Goal: Task Accomplishment & Management: Manage account settings

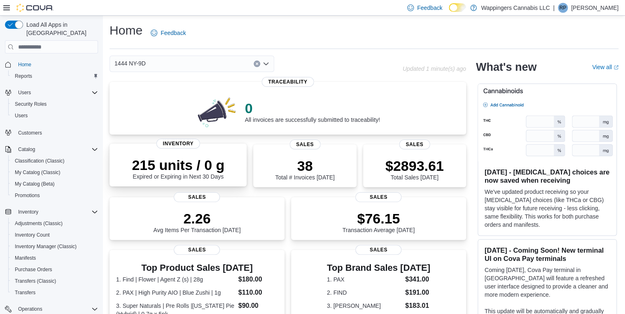
click at [196, 178] on div "215 units / 0 g Expired or Expiring in Next 30 Days" at bounding box center [178, 168] width 93 height 23
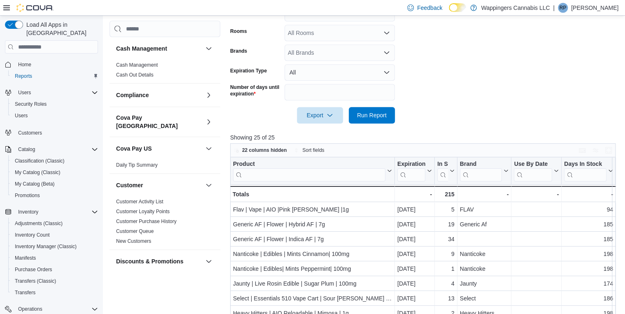
scroll to position [265, 0]
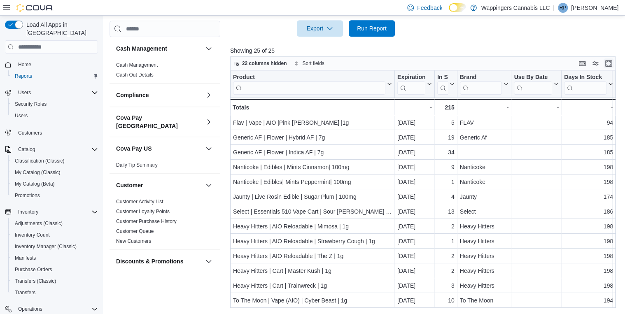
click at [611, 61] on button "Enter fullscreen" at bounding box center [609, 63] width 10 height 10
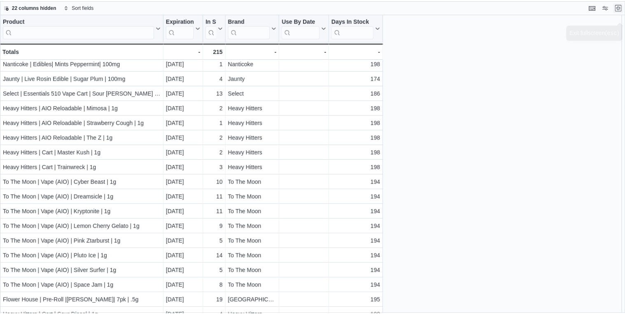
scroll to position [0, 0]
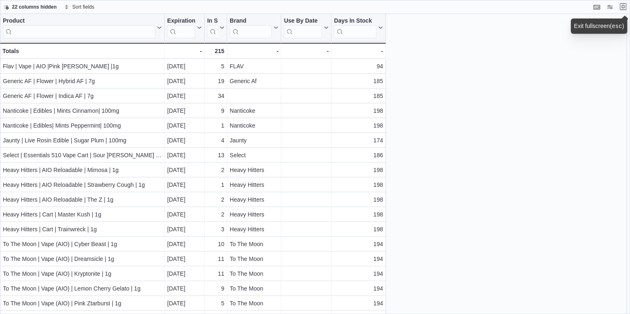
click at [621, 7] on button "Exit fullscreen" at bounding box center [623, 7] width 10 height 10
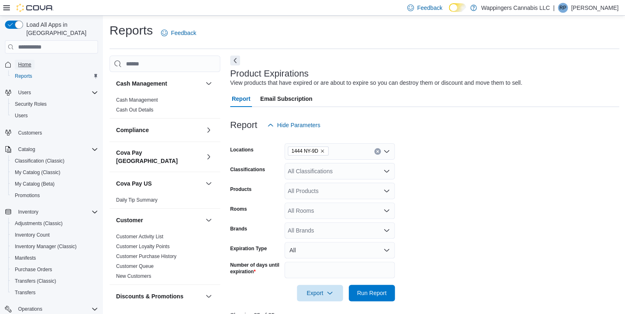
click at [27, 61] on span "Home" at bounding box center [24, 64] width 13 height 7
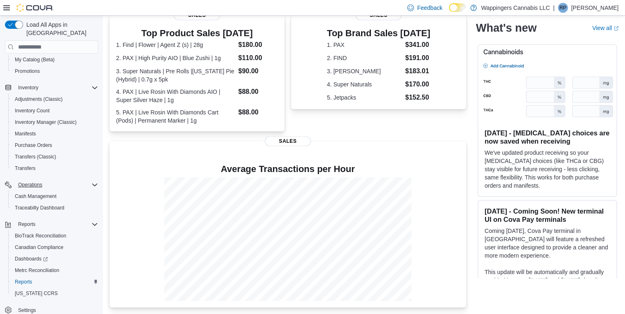
scroll to position [127, 0]
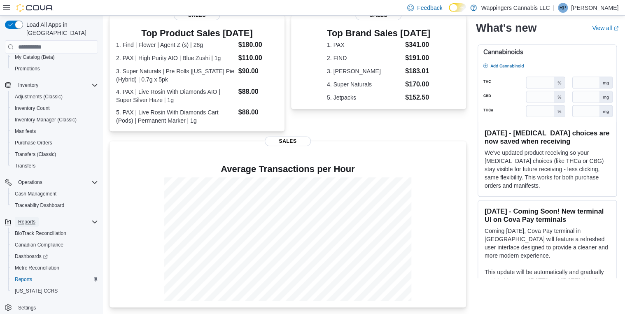
click at [29, 219] on span "Reports" at bounding box center [26, 222] width 17 height 7
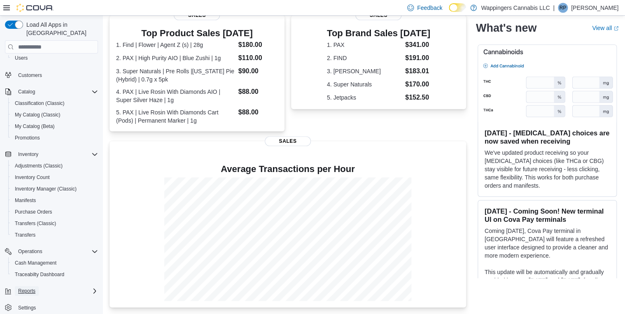
click at [22, 288] on span "Reports" at bounding box center [26, 291] width 17 height 7
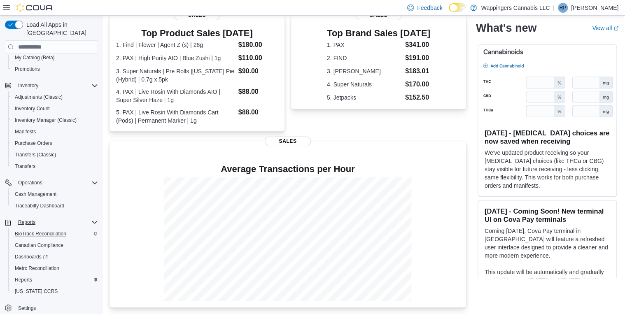
scroll to position [127, 0]
click at [23, 276] on span "Reports" at bounding box center [23, 279] width 17 height 7
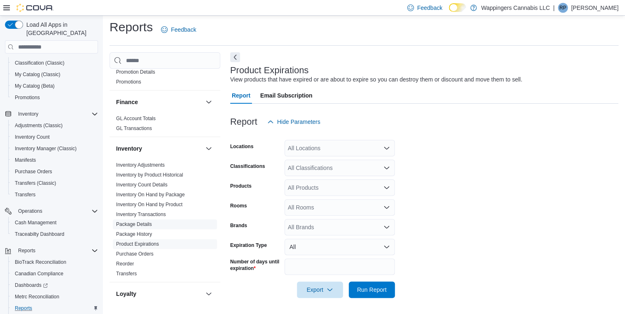
scroll to position [264, 0]
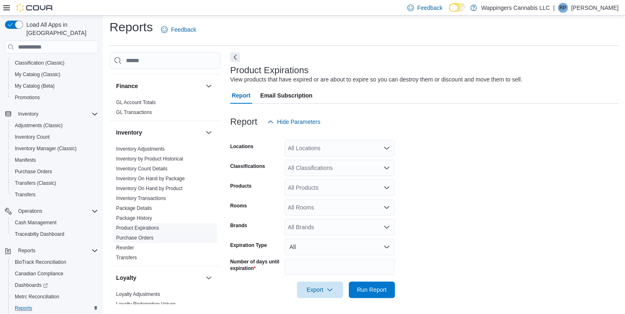
click at [144, 235] on link "Purchase Orders" at bounding box center [134, 238] width 37 height 6
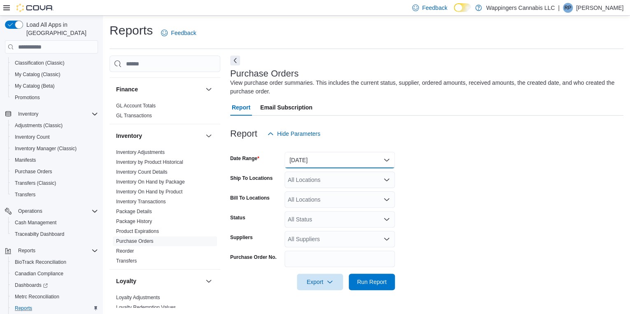
click at [383, 159] on button "Yesterday" at bounding box center [340, 160] width 110 height 16
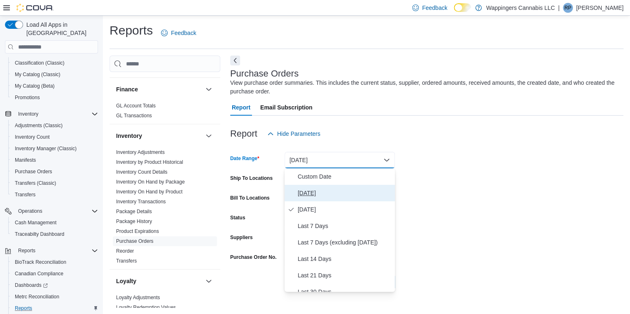
click at [322, 194] on span "Today" at bounding box center [345, 193] width 94 height 10
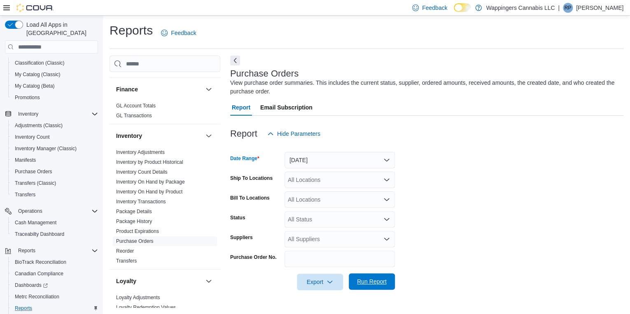
click at [380, 287] on span "Run Report" at bounding box center [372, 281] width 36 height 16
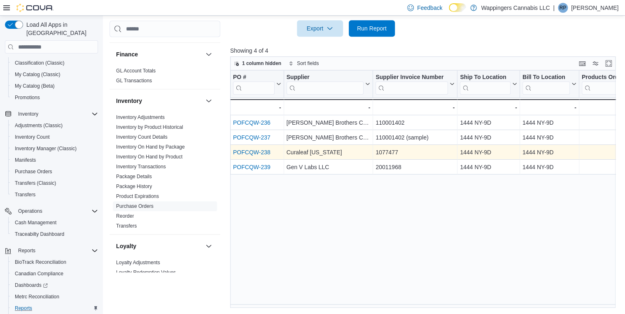
click at [253, 149] on link "POFCQW-238" at bounding box center [251, 152] width 37 height 7
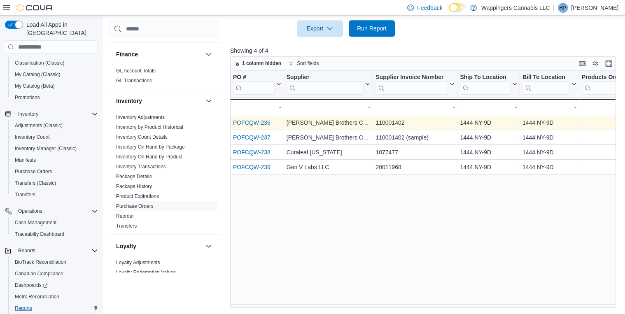
click at [257, 121] on link "POFCQW-236" at bounding box center [251, 122] width 37 height 7
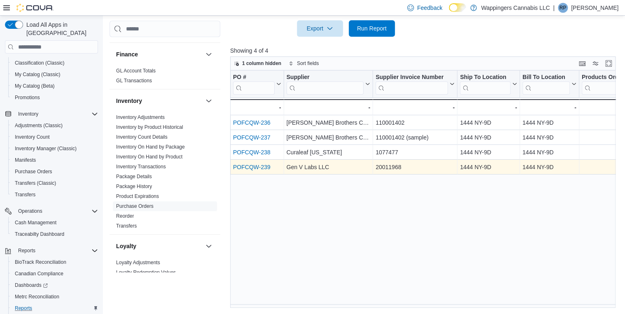
click at [256, 166] on link "POFCQW-239" at bounding box center [251, 167] width 37 height 7
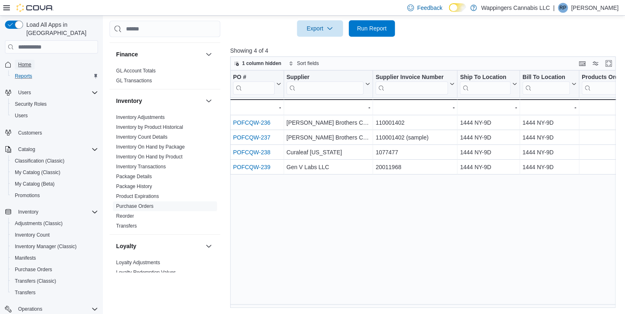
drag, startPoint x: 23, startPoint y: 54, endPoint x: 60, endPoint y: 63, distance: 37.2
click at [23, 61] on span "Home" at bounding box center [24, 64] width 13 height 7
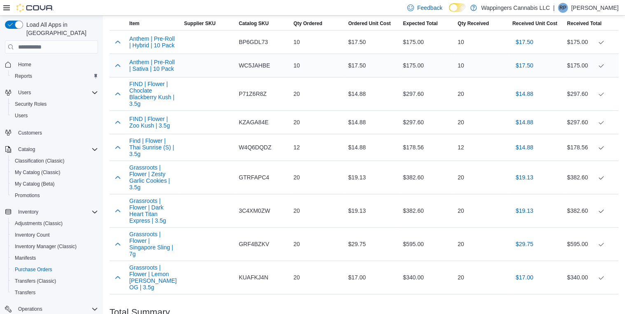
scroll to position [219, 0]
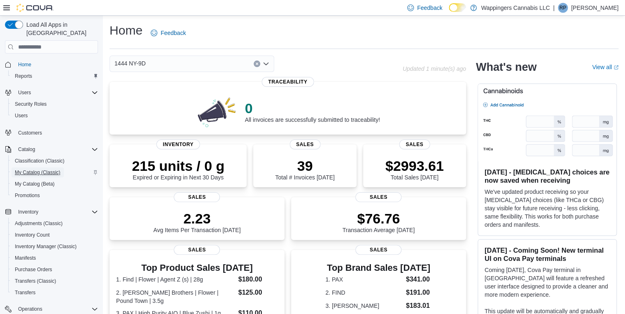
click at [42, 169] on span "My Catalog (Classic)" at bounding box center [38, 172] width 46 height 7
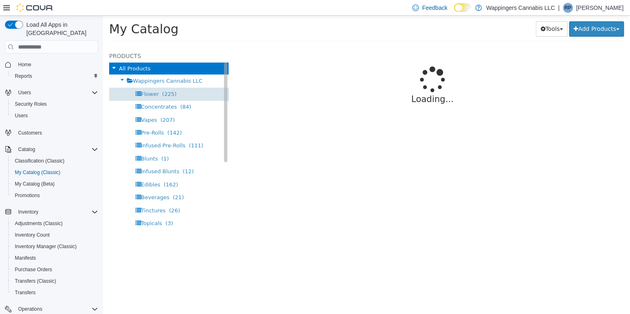
select select "**********"
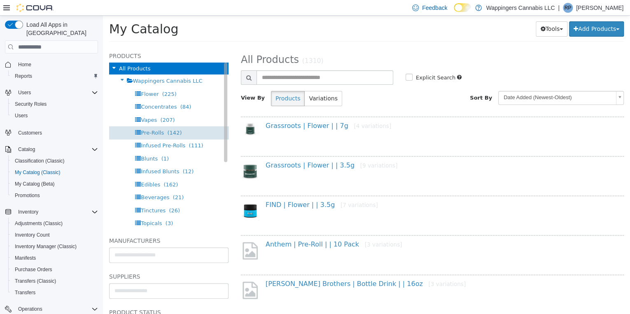
click at [150, 133] on span "Pre-Rolls" at bounding box center [152, 133] width 23 height 6
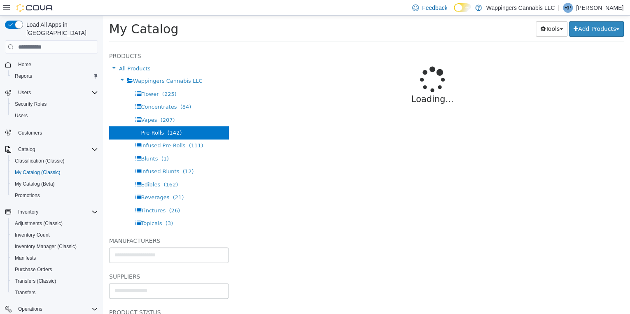
select select "**********"
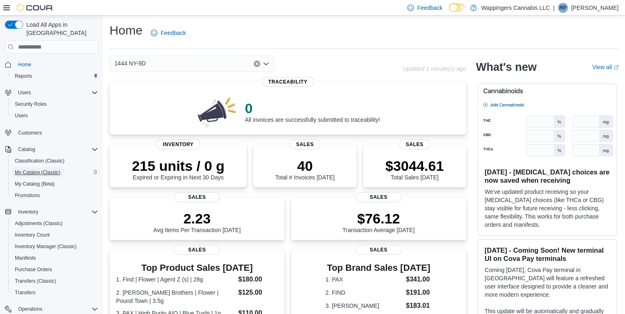
click at [36, 169] on span "My Catalog (Classic)" at bounding box center [38, 172] width 46 height 7
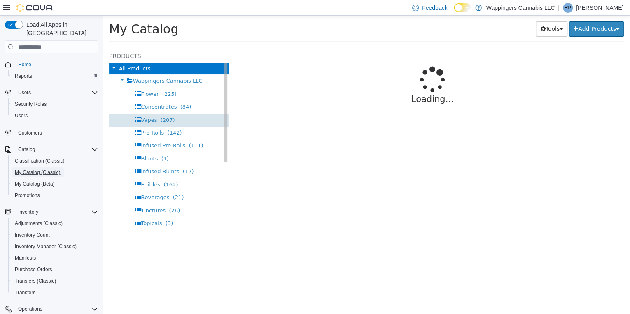
select select "**********"
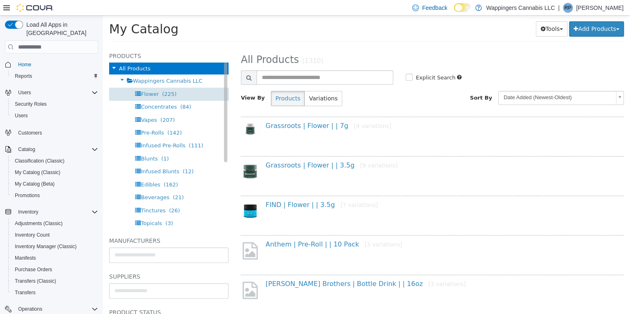
click at [158, 93] on span "Flower (225)" at bounding box center [158, 94] width 35 height 6
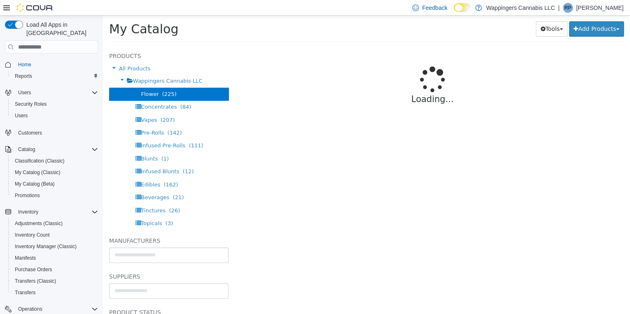
select select "**********"
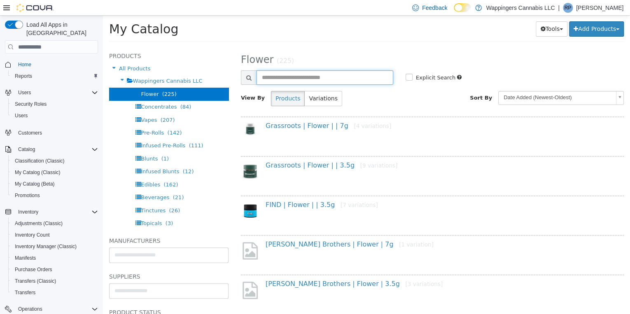
click at [269, 79] on input "text" at bounding box center [325, 77] width 137 height 14
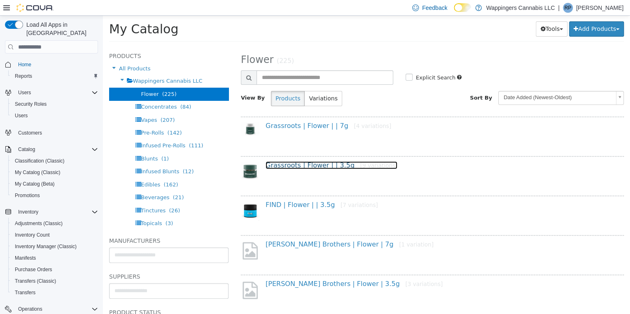
click at [308, 166] on link "Grassroots | Flower | | 3.5g [9 variations]" at bounding box center [332, 165] width 132 height 8
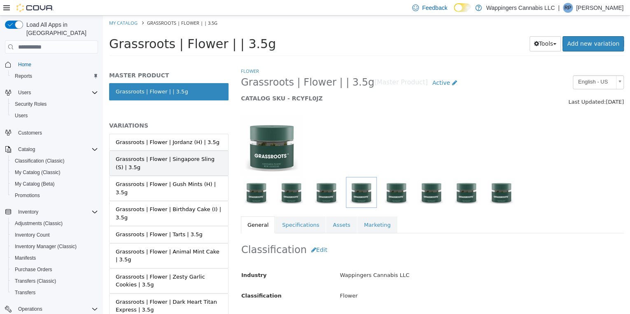
scroll to position [33, 0]
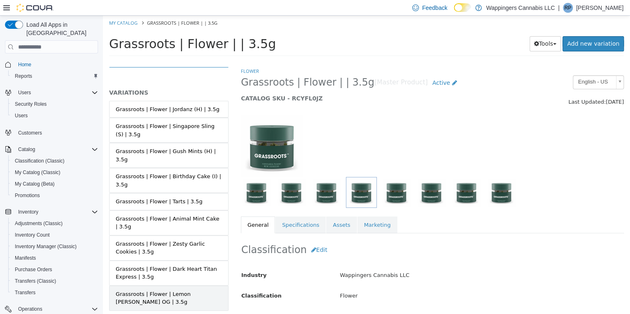
click at [190, 290] on div "Grassroots | Flower | Lemon Berry Candy OG | 3.5g" at bounding box center [169, 298] width 106 height 16
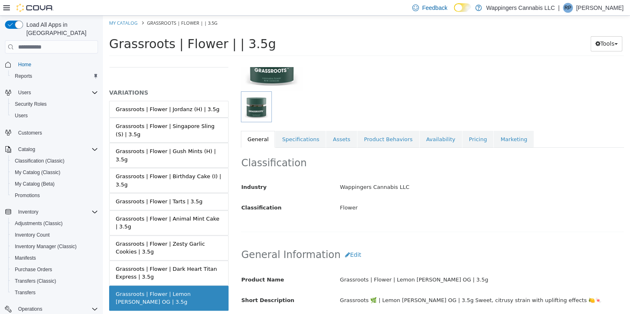
scroll to position [99, 0]
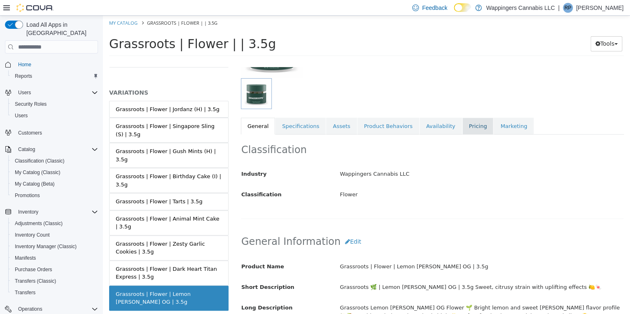
click at [462, 126] on link "Pricing" at bounding box center [477, 126] width 31 height 17
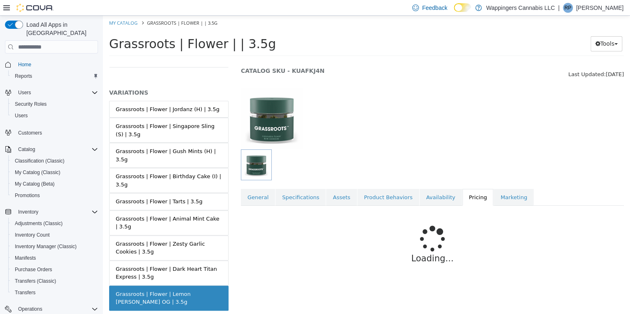
scroll to position [47, 0]
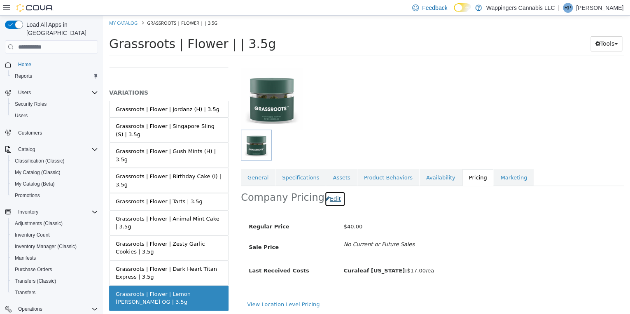
click at [330, 198] on button "Edit" at bounding box center [334, 198] width 21 height 15
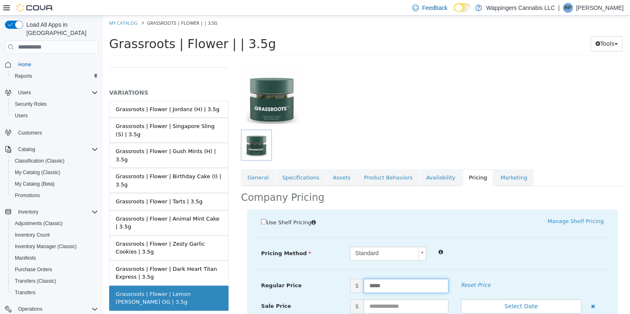
click at [389, 285] on input "*****" at bounding box center [406, 286] width 84 height 14
type input "*"
type input "*****"
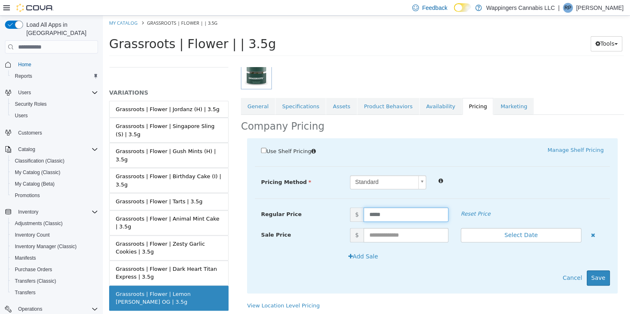
scroll to position [119, 0]
click at [595, 280] on button "Save" at bounding box center [598, 277] width 23 height 15
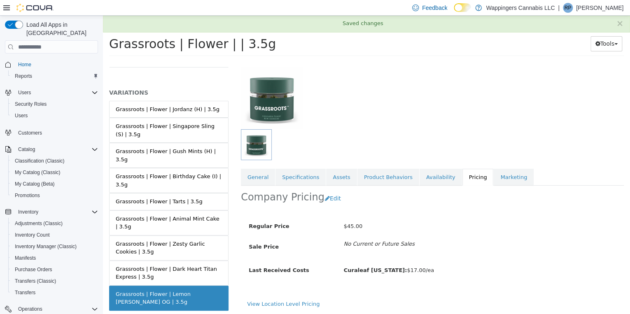
scroll to position [47, 0]
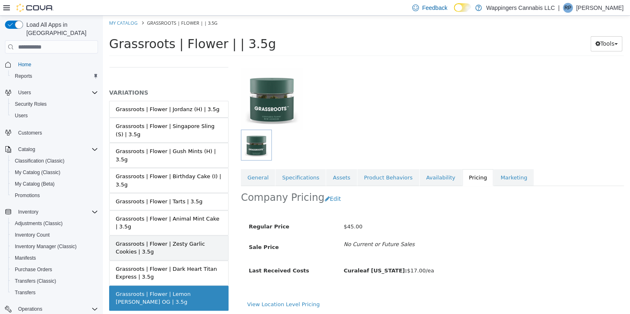
click at [191, 236] on link "Grassroots | Flower | Zesty Garlic Cookies | 3.5g" at bounding box center [168, 248] width 119 height 25
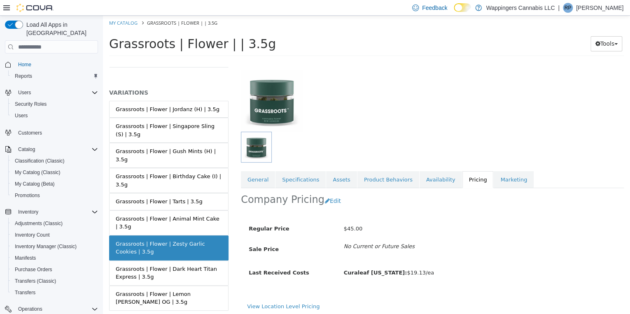
scroll to position [47, 0]
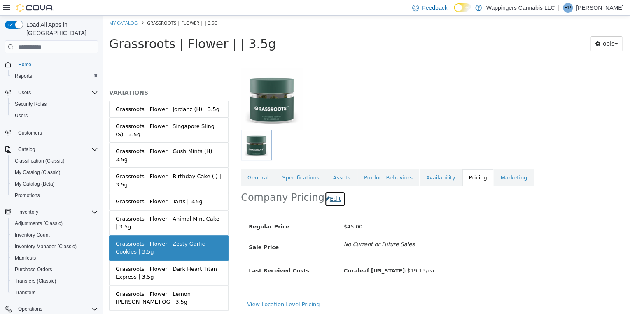
click at [329, 200] on button "Edit" at bounding box center [334, 198] width 21 height 15
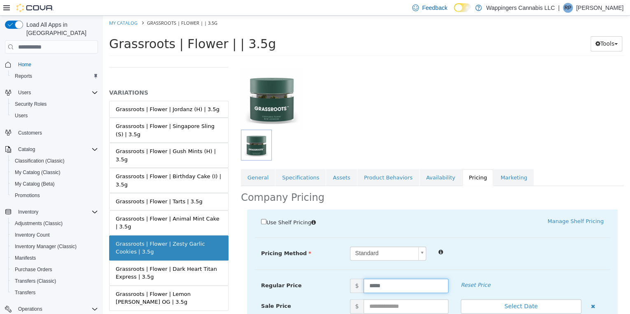
click at [388, 285] on input "*****" at bounding box center [406, 286] width 84 height 14
type input "*"
type input "*****"
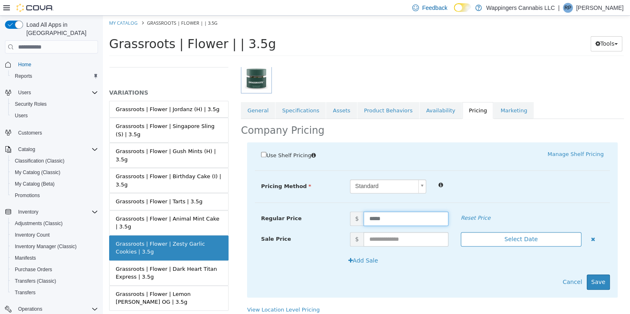
scroll to position [119, 0]
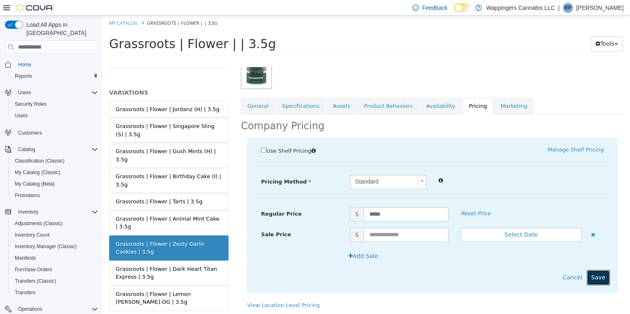
click at [600, 276] on button "Save" at bounding box center [598, 277] width 23 height 15
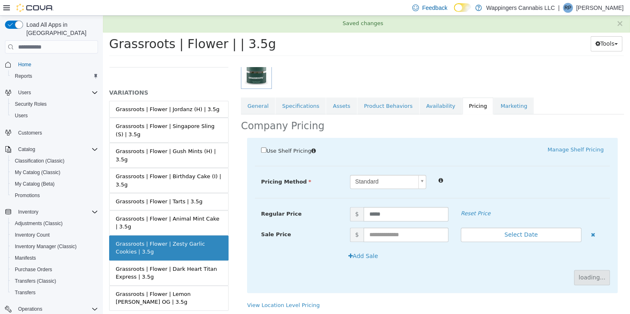
scroll to position [47, 0]
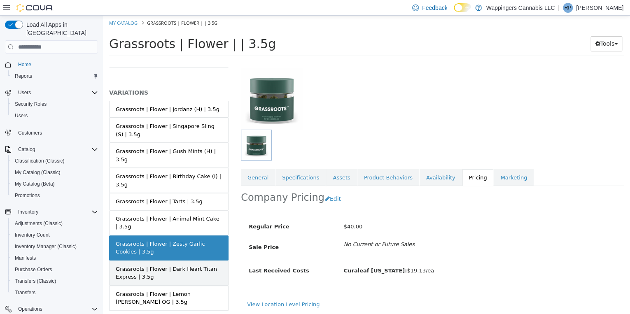
click at [159, 270] on div "Grassroots | Flower | Dark Heart Titan Express | 3.5g" at bounding box center [169, 273] width 106 height 16
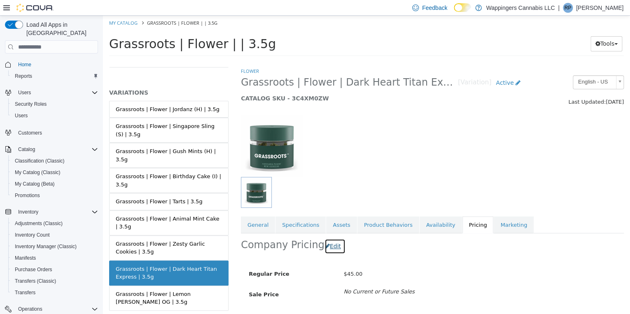
click at [329, 247] on button "Edit" at bounding box center [334, 246] width 21 height 15
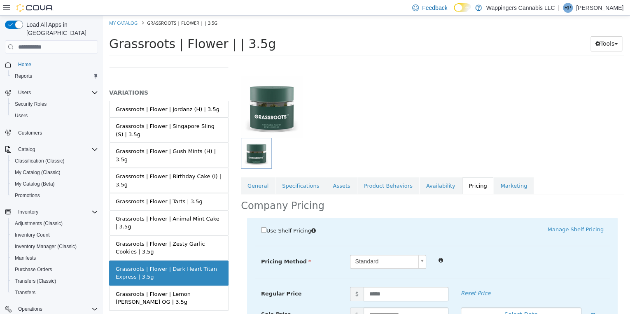
scroll to position [99, 0]
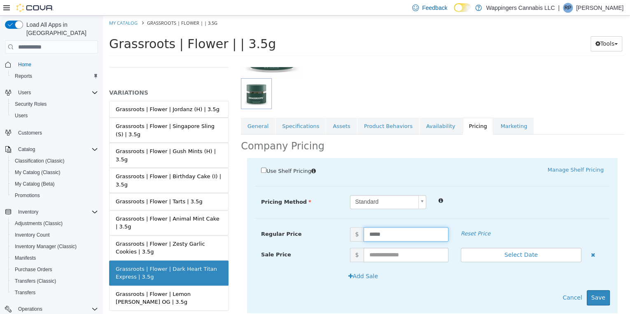
click at [388, 233] on input "*****" at bounding box center [406, 234] width 84 height 14
click at [408, 238] on input "*****" at bounding box center [406, 234] width 84 height 14
type input "*****"
click at [599, 296] on button "Save" at bounding box center [598, 297] width 23 height 15
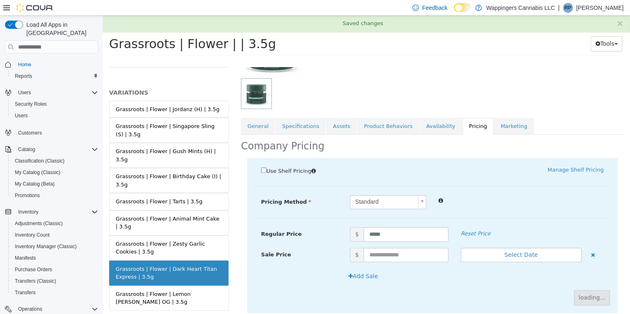
scroll to position [47, 0]
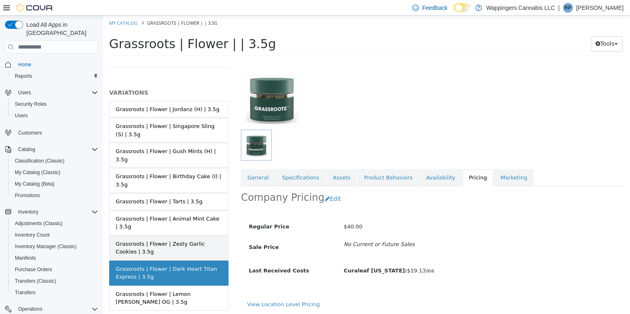
click at [177, 240] on div "Grassroots | Flower | Zesty Garlic Cookies | 3.5g" at bounding box center [169, 248] width 106 height 16
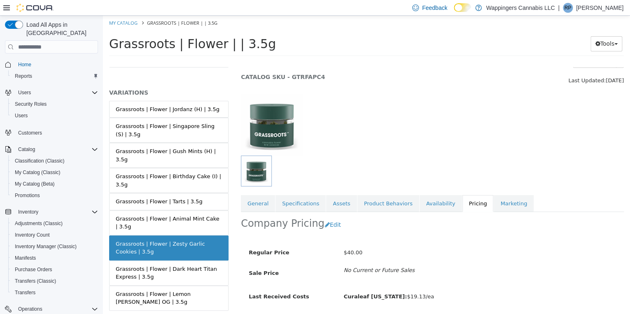
scroll to position [33, 0]
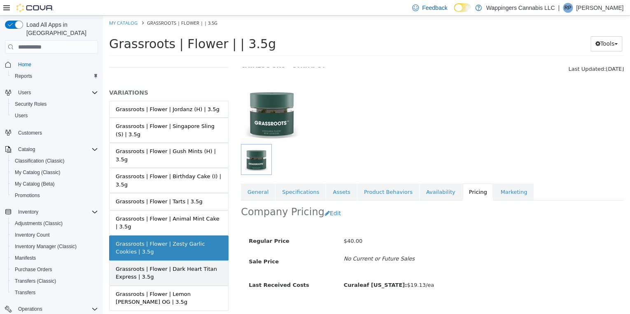
click at [193, 265] on div "Grassroots | Flower | Dark Heart Titan Express | 3.5g" at bounding box center [169, 273] width 106 height 16
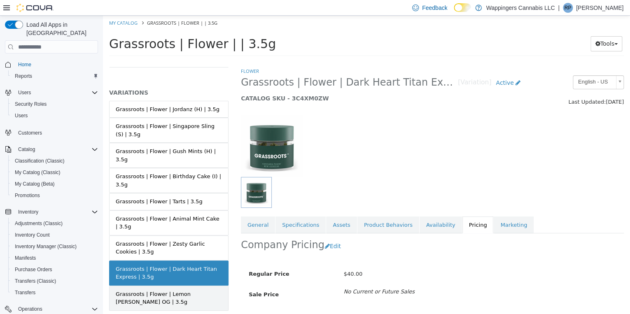
click at [193, 290] on div "Grassroots | Flower | Lemon Berry Candy OG | 3.5g" at bounding box center [169, 298] width 106 height 16
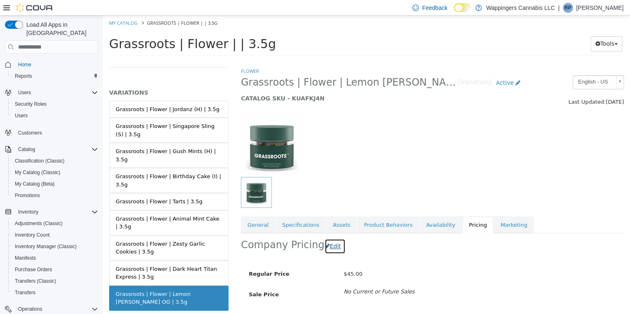
click at [329, 247] on button "Edit" at bounding box center [334, 246] width 21 height 15
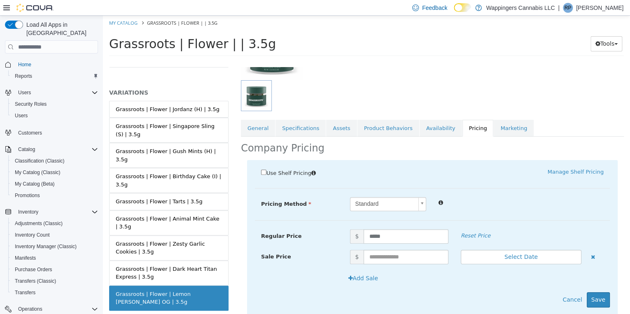
scroll to position [119, 0]
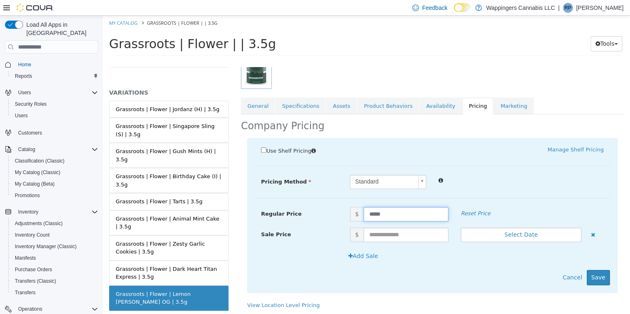
click at [394, 216] on input "*****" at bounding box center [406, 214] width 84 height 14
click at [389, 214] on input "*****" at bounding box center [406, 214] width 84 height 14
type input "*"
type input "*****"
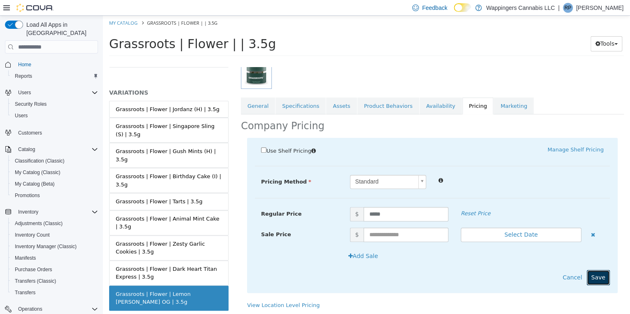
click at [600, 282] on button "Save" at bounding box center [598, 277] width 23 height 15
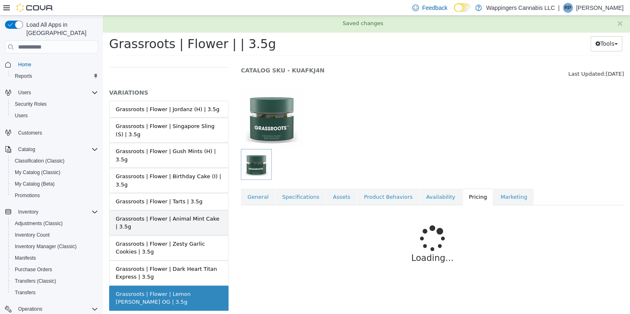
scroll to position [47, 0]
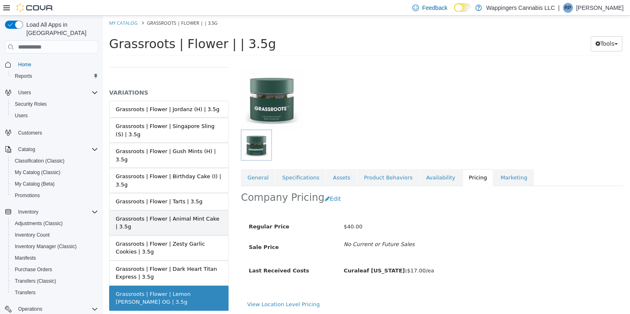
click at [186, 215] on div "Grassroots | Flower | Animal Mint Cake | 3.5g" at bounding box center [169, 223] width 106 height 16
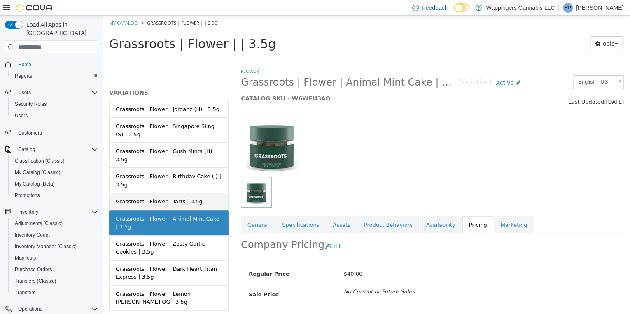
click at [164, 198] on div "Grassroots | Flower | Tarts | 3.5g" at bounding box center [159, 202] width 87 height 8
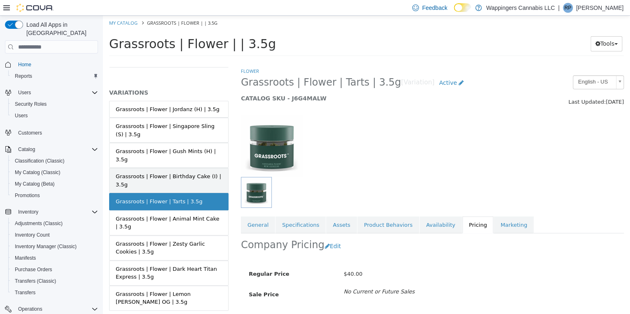
click at [181, 175] on div "Grassroots | Flower | Birthday Cake (I) | 3.5g" at bounding box center [169, 181] width 106 height 16
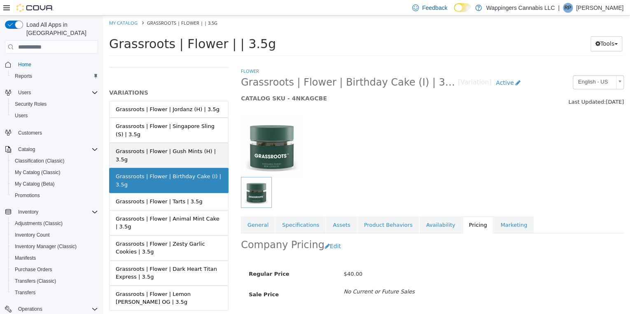
click at [196, 155] on link "Grassroots | Flower | Gush Mints (H) | 3.5g" at bounding box center [168, 155] width 119 height 25
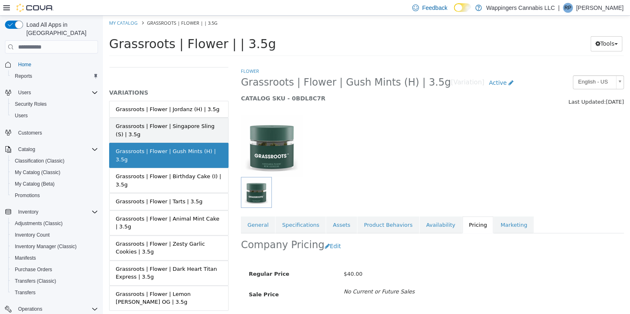
click at [197, 133] on div "Grassroots | Flower | Singapore Sling (S) | 3.5g" at bounding box center [169, 130] width 106 height 16
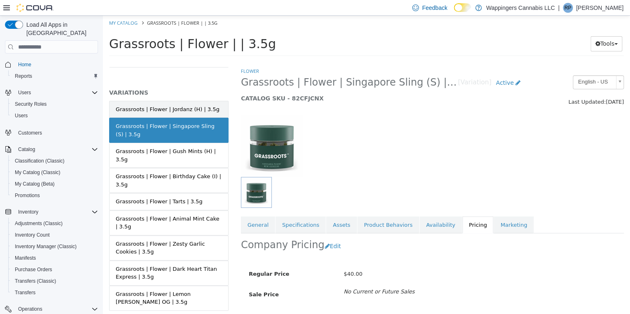
click at [192, 111] on div "Grassroots | Flower | Jordanz (H) | 3.5g" at bounding box center [168, 109] width 104 height 8
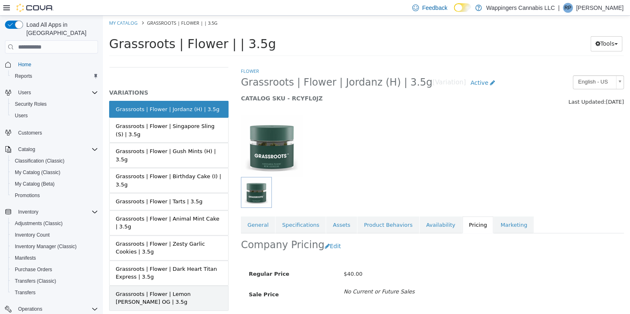
click at [161, 290] on div "Grassroots | Flower | Lemon Berry Candy OG | 3.5g" at bounding box center [169, 298] width 106 height 16
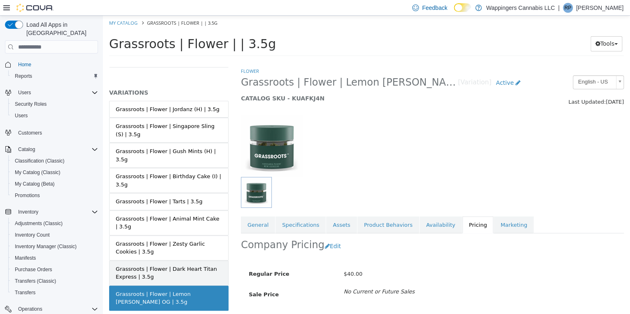
click at [175, 265] on div "Grassroots | Flower | Dark Heart Titan Express | 3.5g" at bounding box center [169, 273] width 106 height 16
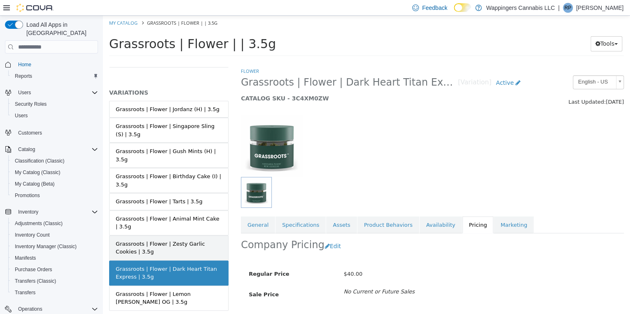
click at [177, 240] on div "Grassroots | Flower | Zesty Garlic Cookies | 3.5g" at bounding box center [169, 248] width 106 height 16
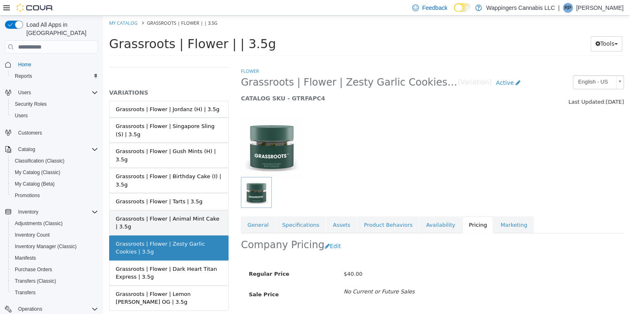
click at [181, 217] on div "Grassroots | Flower | Animal Mint Cake | 3.5g" at bounding box center [169, 223] width 106 height 16
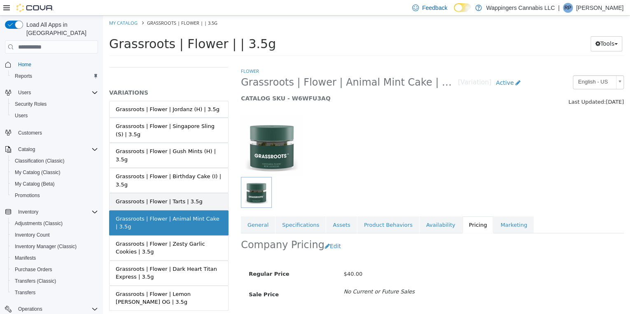
click at [187, 198] on div "Grassroots | Flower | Tarts | 3.5g" at bounding box center [159, 202] width 87 height 8
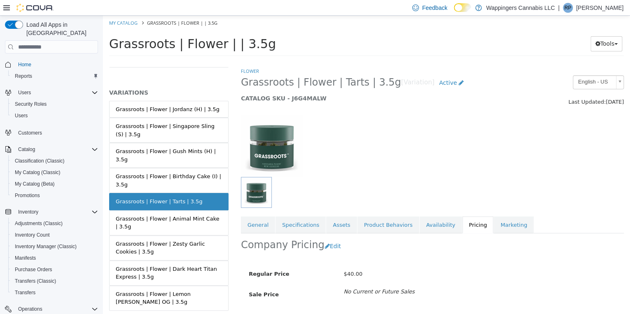
click at [201, 177] on div "Grassroots | Flower | Birthday Cake (I) | 3.5g" at bounding box center [169, 181] width 106 height 16
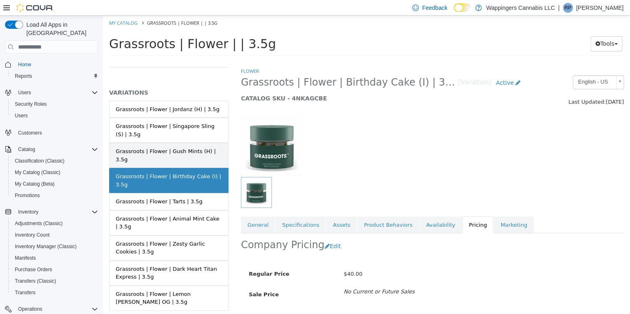
click at [210, 152] on div "Grassroots | Flower | Gush Mints (H) | 3.5g" at bounding box center [169, 155] width 106 height 16
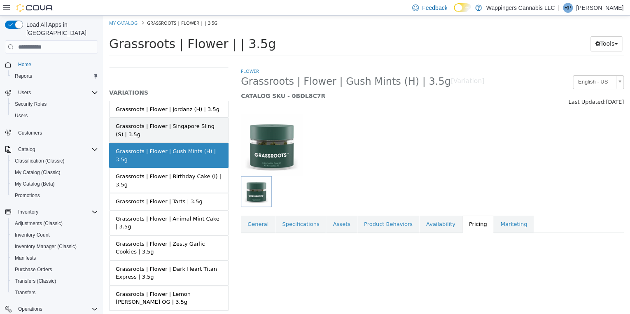
click at [206, 131] on div "Grassroots | Flower | Singapore Sling (S) | 3.5g" at bounding box center [169, 130] width 106 height 16
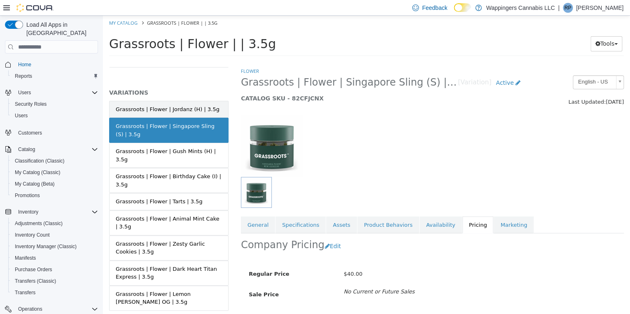
click at [201, 113] on link "Grassroots | Flower | Jordanz (H) | 3.5g" at bounding box center [168, 109] width 119 height 17
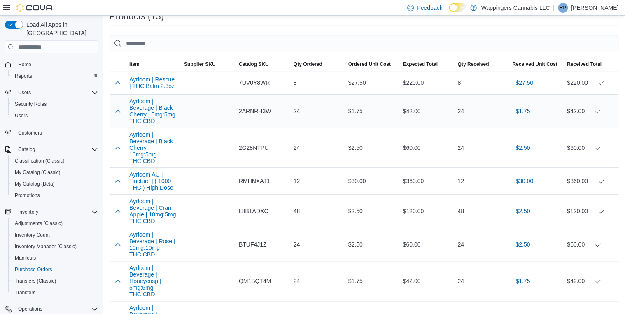
scroll to position [231, 0]
